Goal: Task Accomplishment & Management: Manage account settings

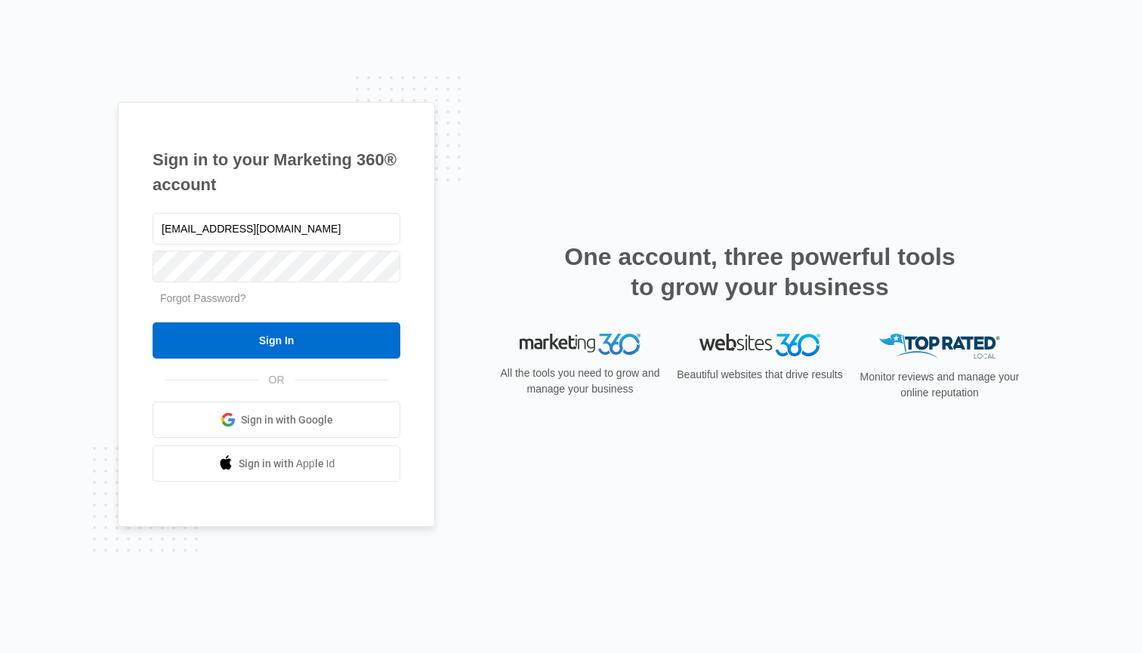
type input "[EMAIL_ADDRESS][DOMAIN_NAME]"
click at [304, 296] on div "Forgot Password?" at bounding box center [277, 299] width 248 height 16
click at [208, 300] on link "Forgot Password?" at bounding box center [203, 298] width 86 height 12
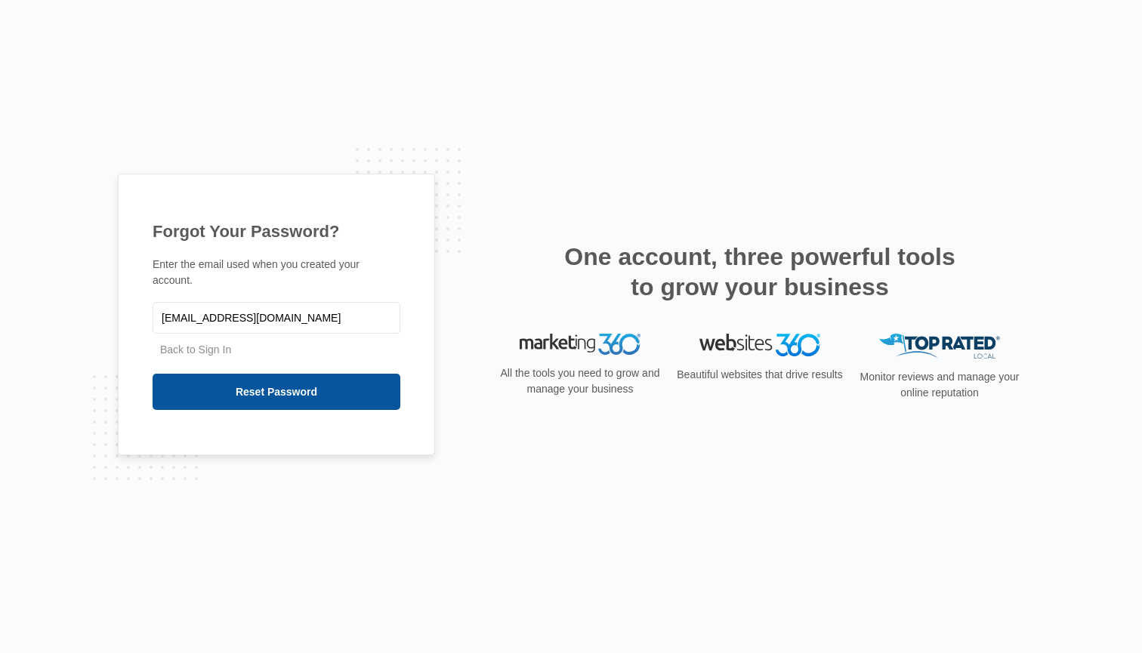
type input "[EMAIL_ADDRESS][DOMAIN_NAME]"
click at [254, 391] on input "Reset Password" at bounding box center [277, 392] width 248 height 36
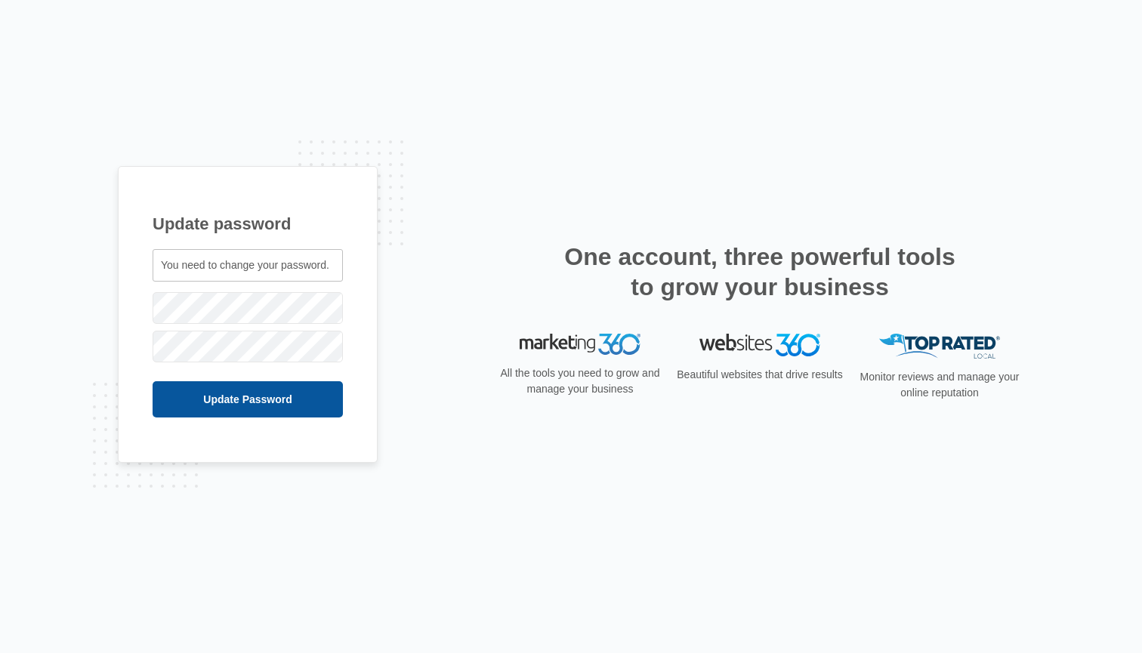
click at [247, 398] on input "Update Password" at bounding box center [248, 399] width 190 height 36
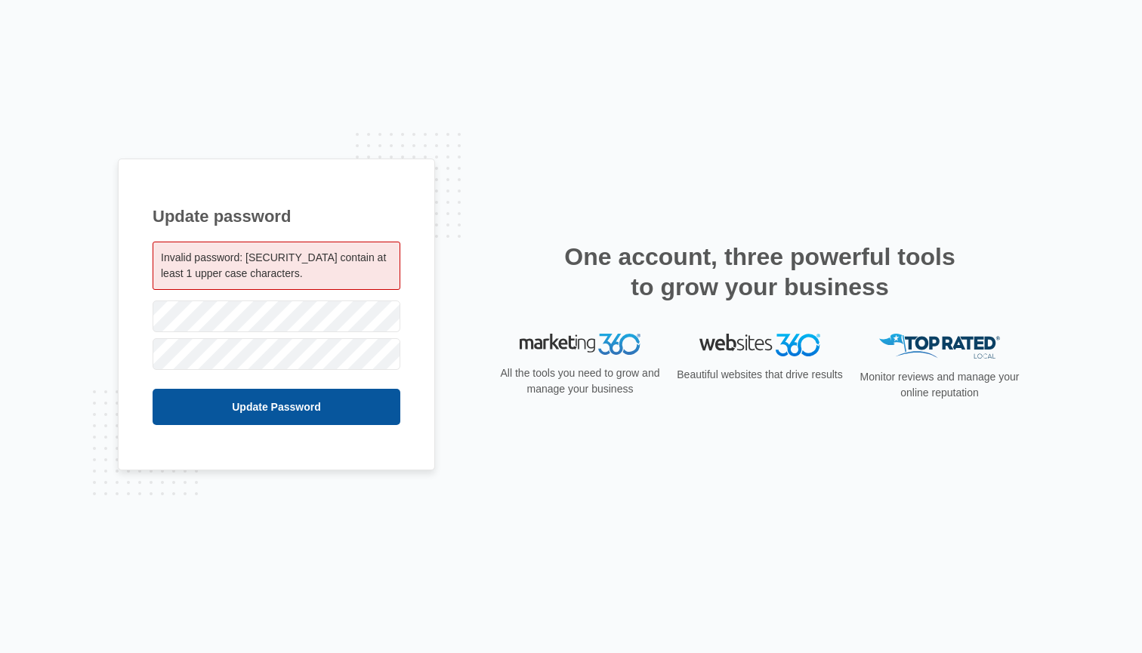
click at [277, 400] on input "Update Password" at bounding box center [277, 407] width 248 height 36
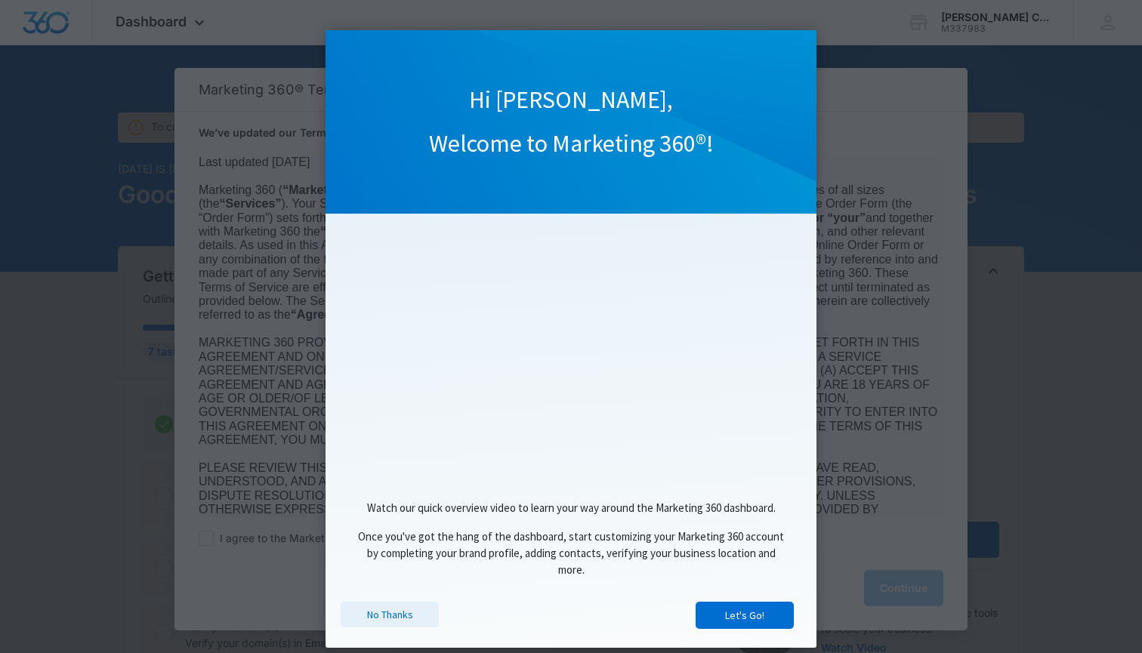
click at [390, 618] on link "No Thanks" at bounding box center [389, 615] width 98 height 26
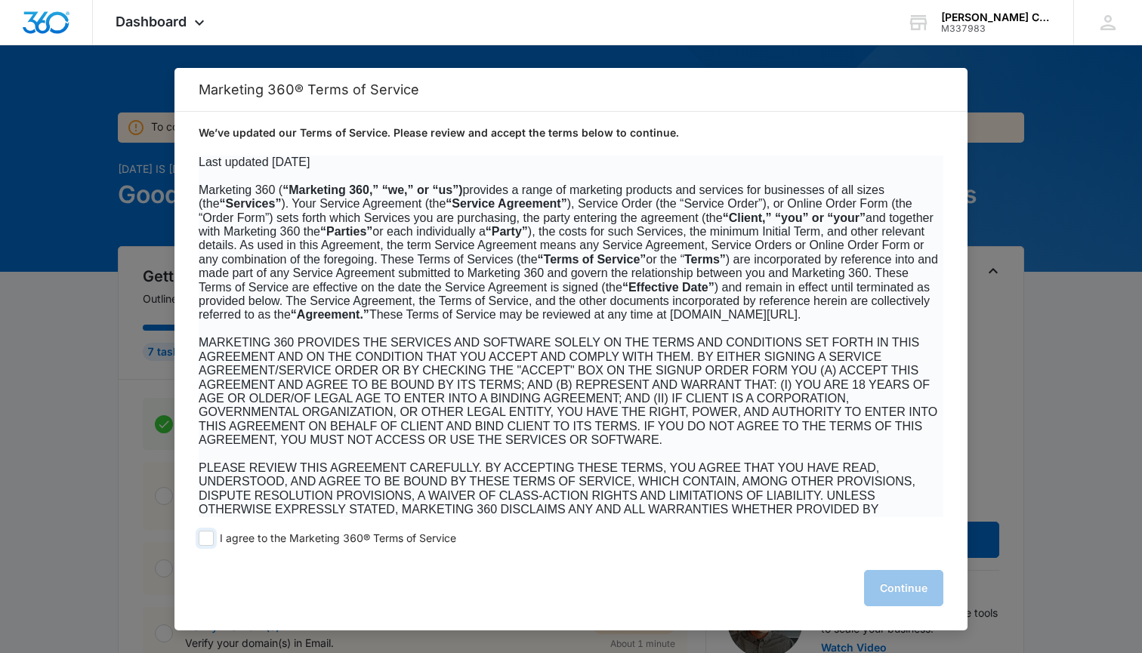
click at [207, 539] on span at bounding box center [206, 538] width 15 height 15
click at [207, 539] on input "I agree to the Marketing 360® Terms of Service" at bounding box center [206, 538] width 15 height 15
checkbox input "true"
click at [896, 587] on button "Continue" at bounding box center [903, 588] width 79 height 36
